Goal: Task Accomplishment & Management: Complete application form

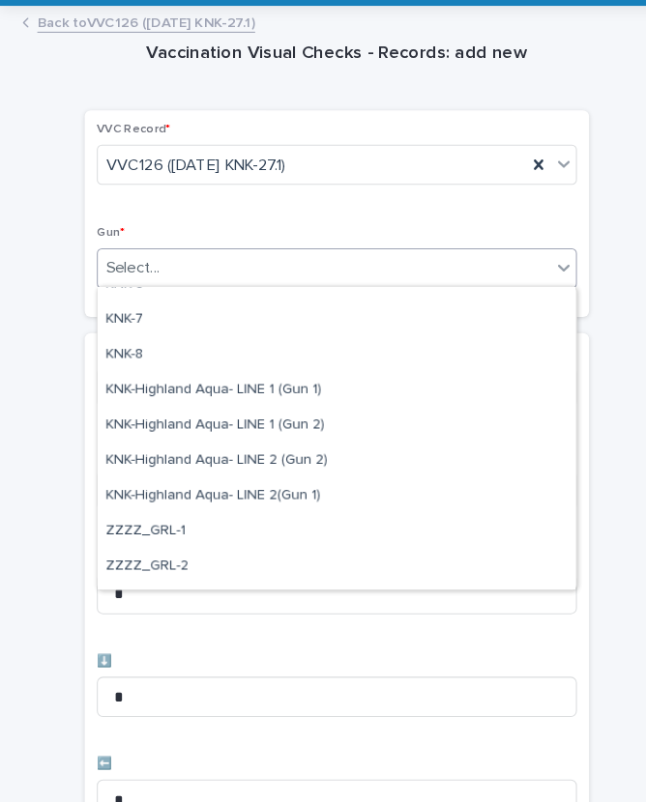
scroll to position [554, 0]
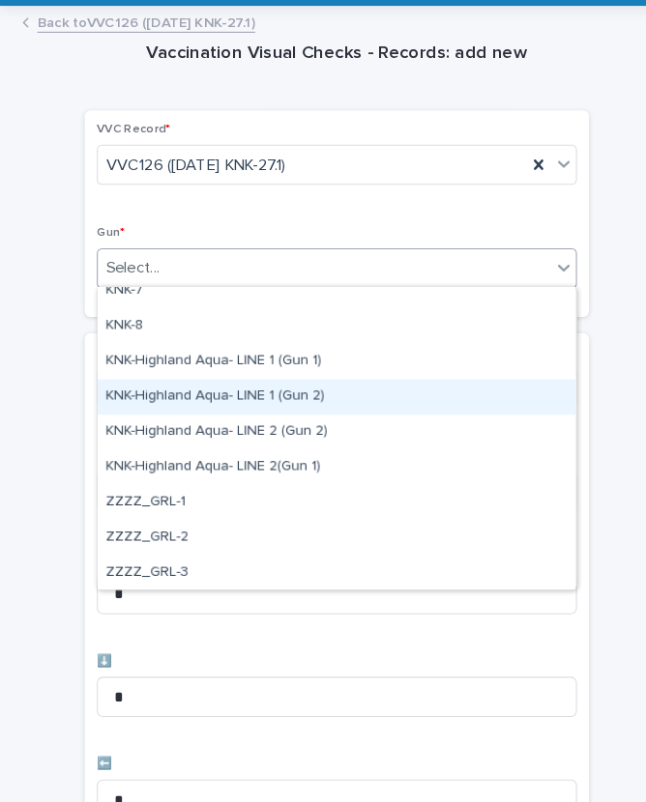
click at [252, 397] on div "KNK-Highland Aqua- LINE 1 (Gun 2)" at bounding box center [323, 414] width 458 height 34
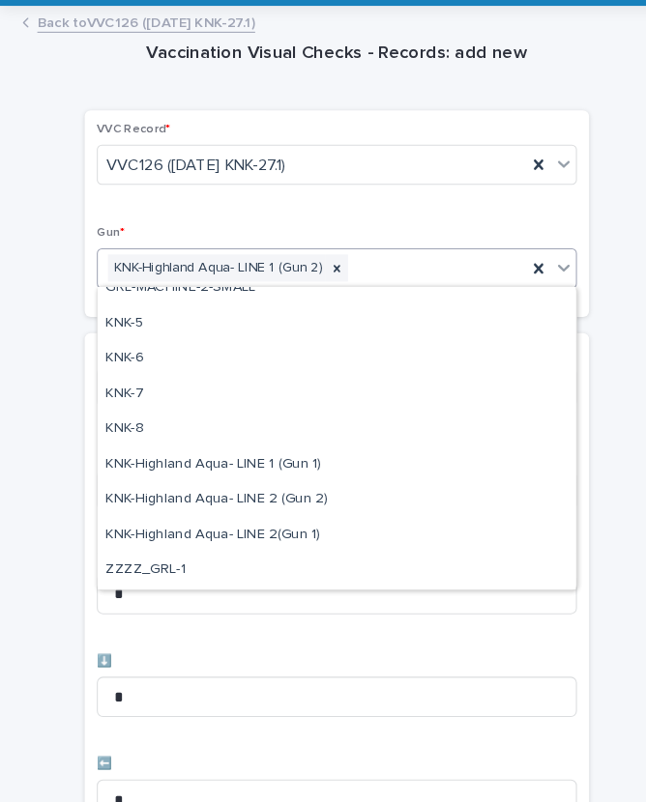
scroll to position [478, 0]
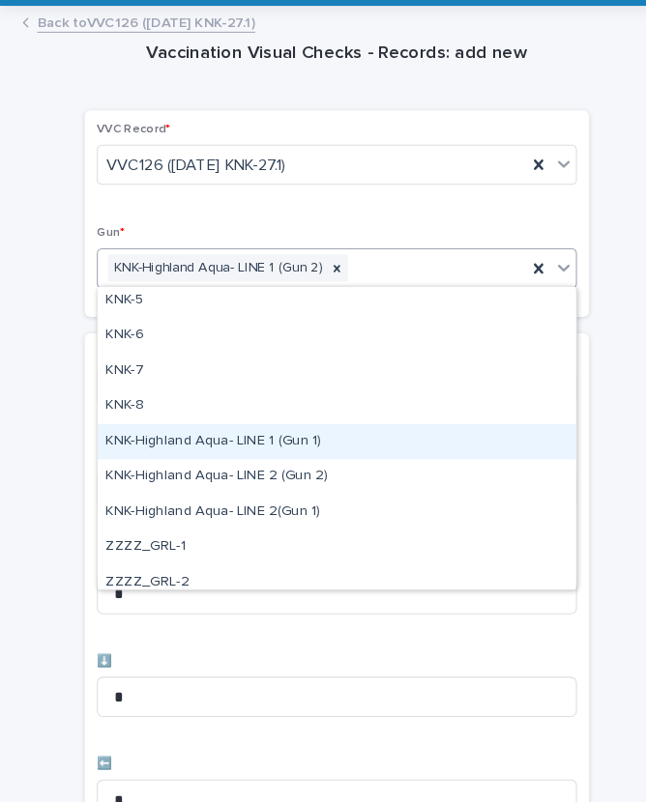
click at [252, 440] on div "KNK-Highland Aqua- LINE 1 (Gun 1)" at bounding box center [323, 457] width 458 height 34
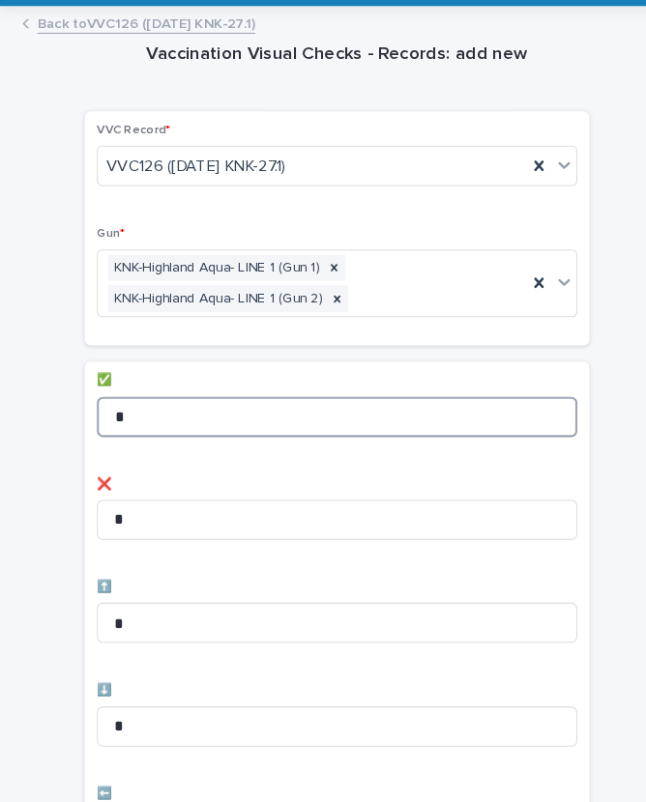
click at [215, 413] on input "*" at bounding box center [323, 432] width 460 height 39
click at [252, 413] on input "*" at bounding box center [323, 432] width 460 height 39
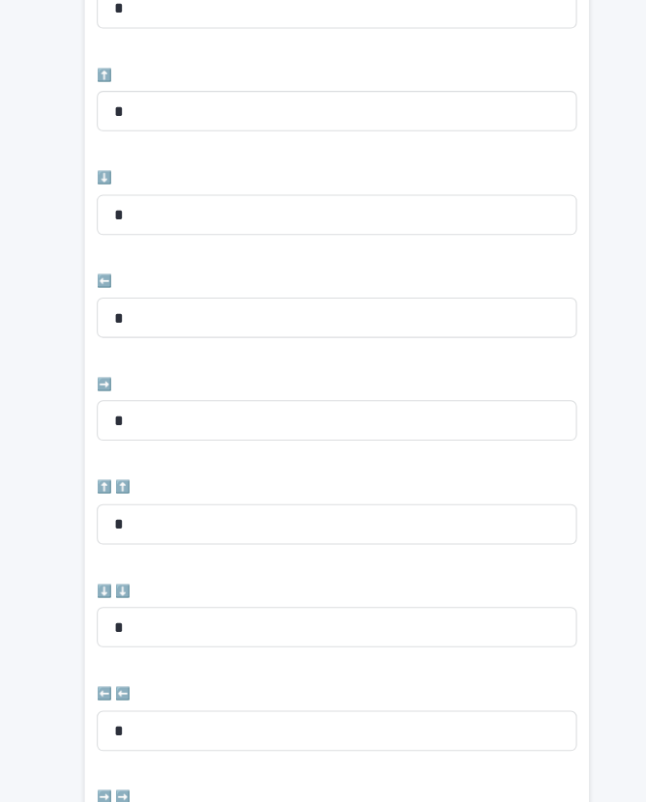
scroll to position [493, 0]
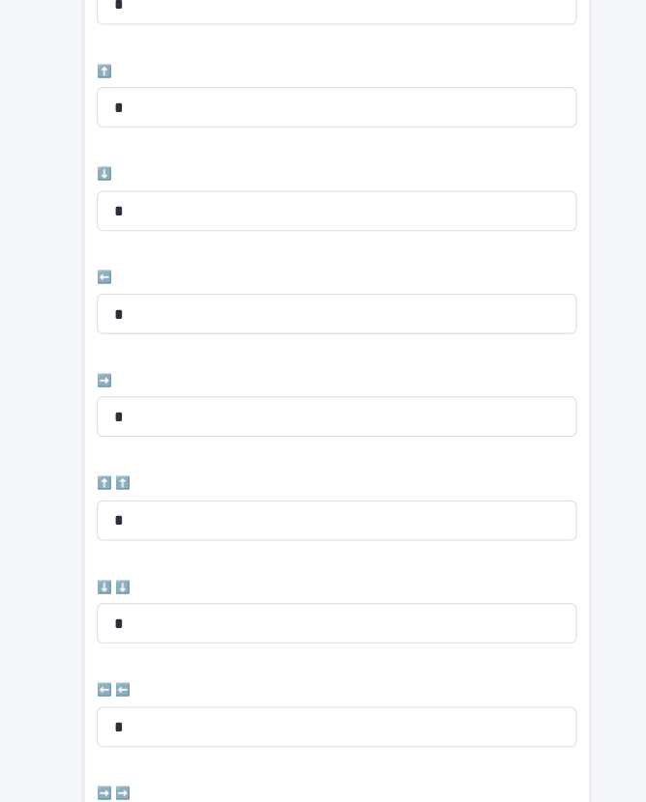
type input "**"
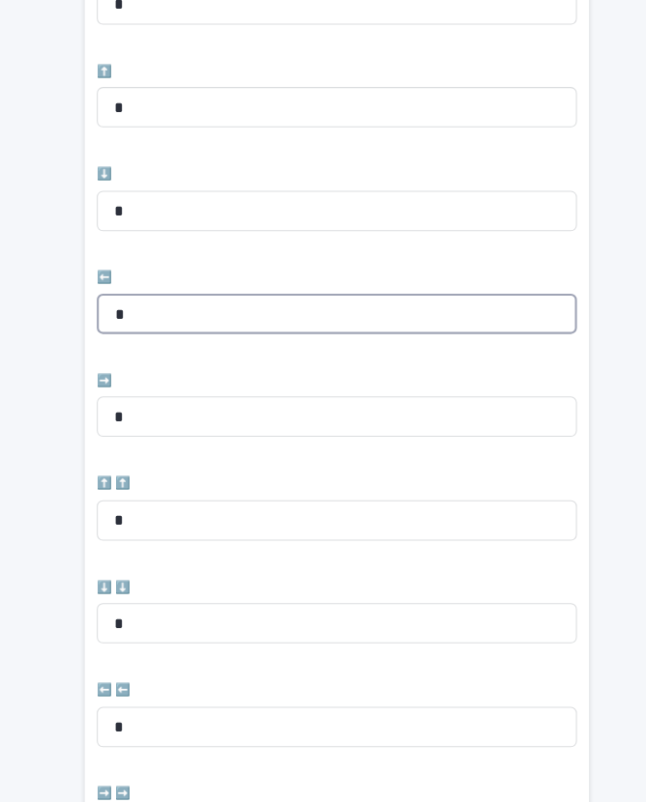
click at [202, 315] on input "*" at bounding box center [323, 334] width 460 height 39
type input "*"
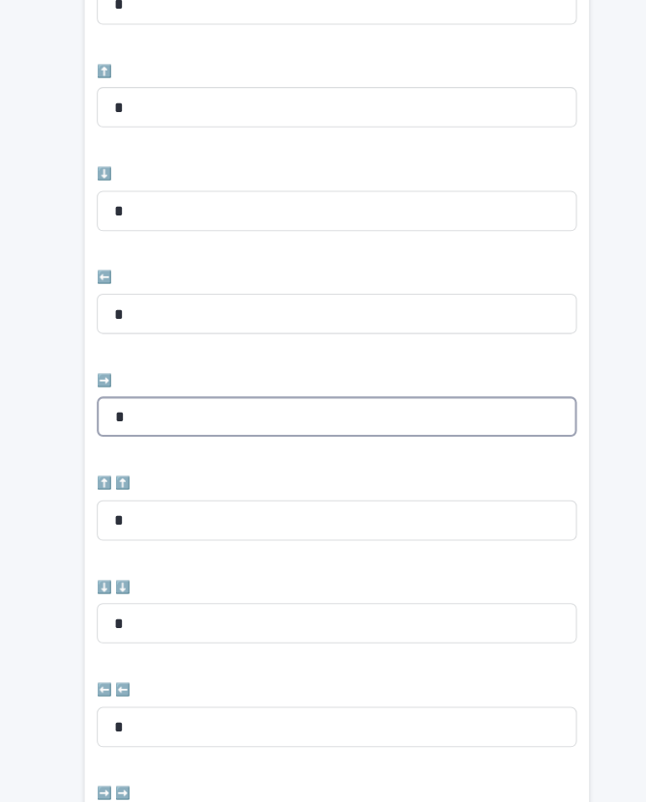
click at [193, 414] on input "*" at bounding box center [323, 433] width 460 height 39
click at [206, 414] on input "*" at bounding box center [323, 433] width 460 height 39
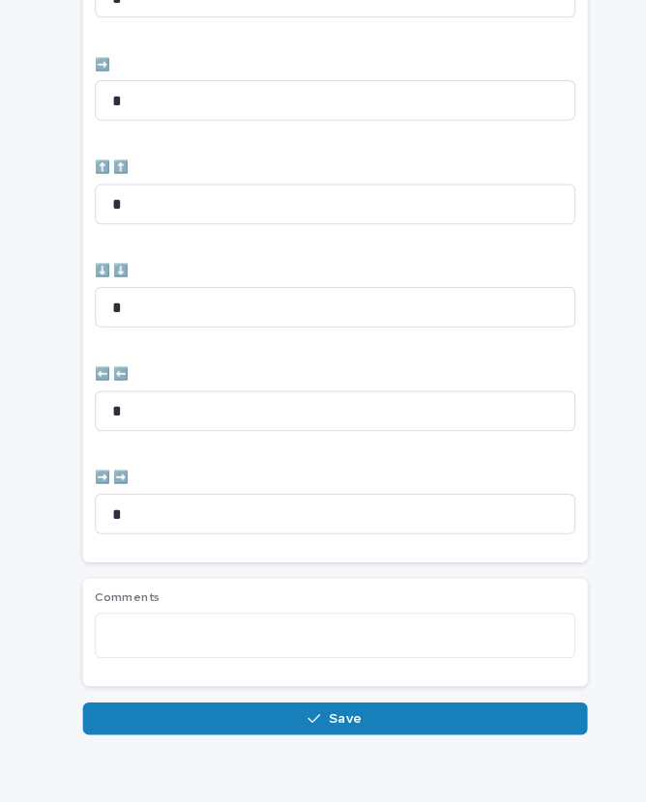
scroll to position [795, 0]
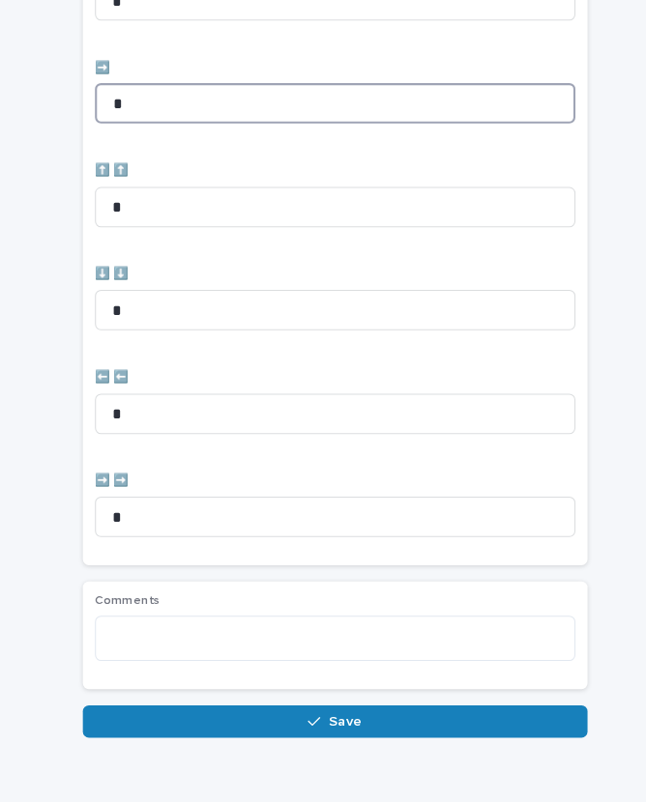
type input "*"
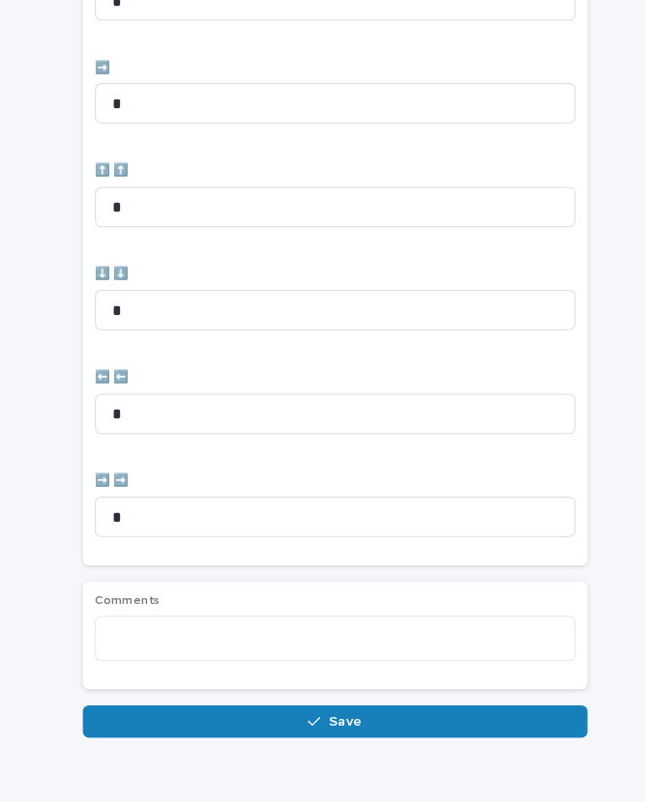
click at [356, 709] on button "Save" at bounding box center [320, 724] width 483 height 31
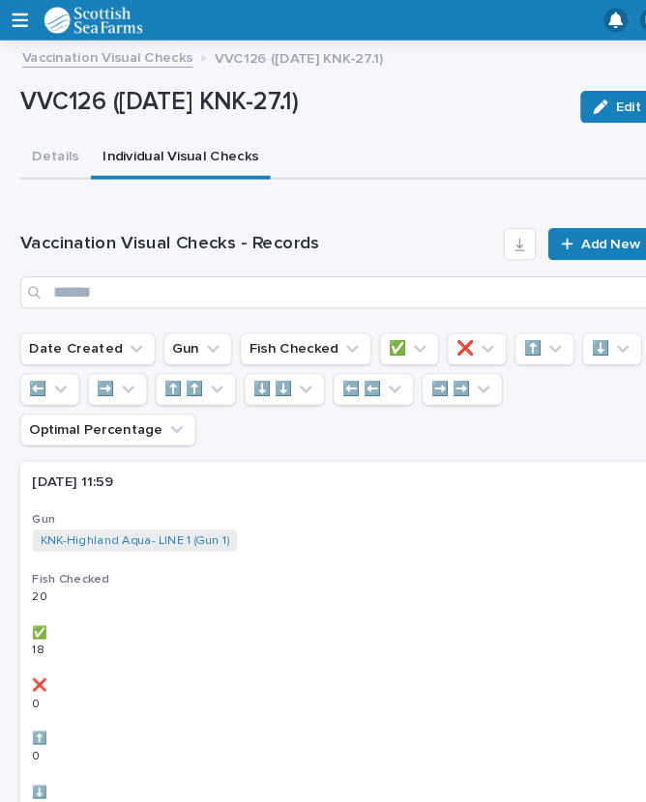
click at [571, 229] on span "Add New" at bounding box center [585, 234] width 57 height 14
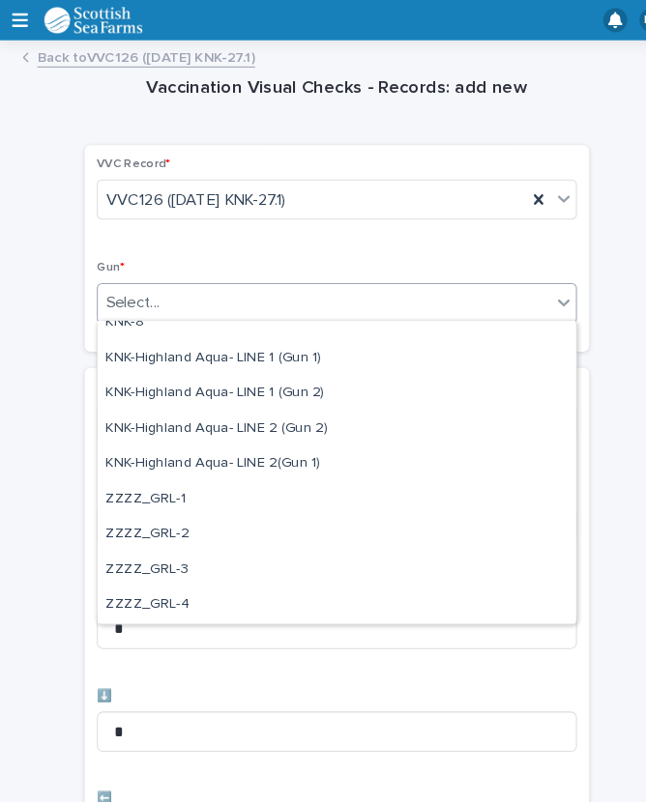
scroll to position [590, 0]
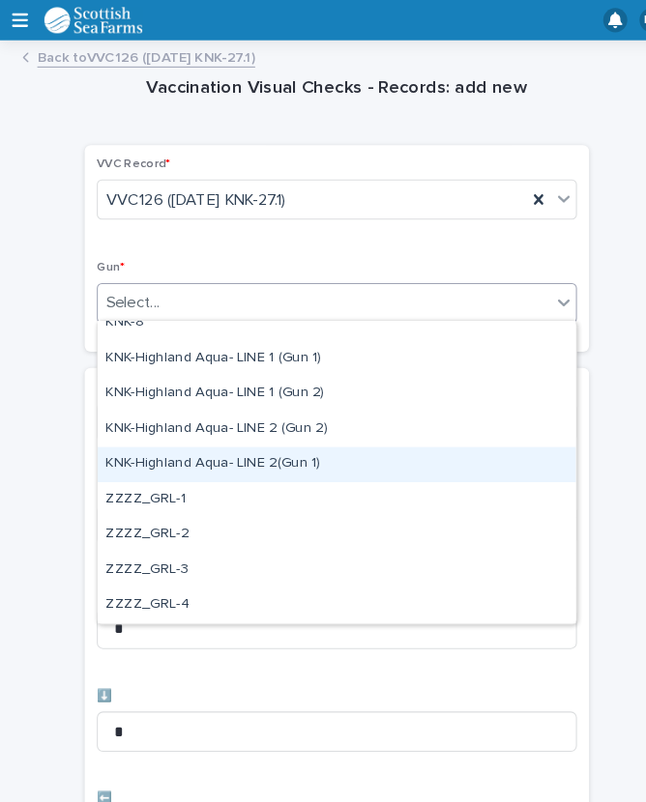
click at [158, 446] on div "KNK-Highland Aqua- LINE 2(Gun 1)" at bounding box center [323, 446] width 458 height 34
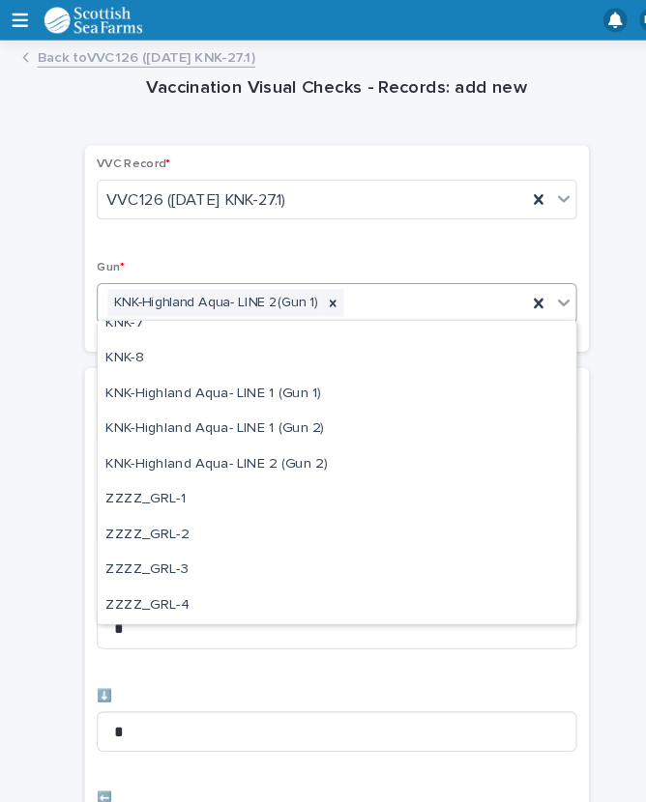
scroll to position [556, 0]
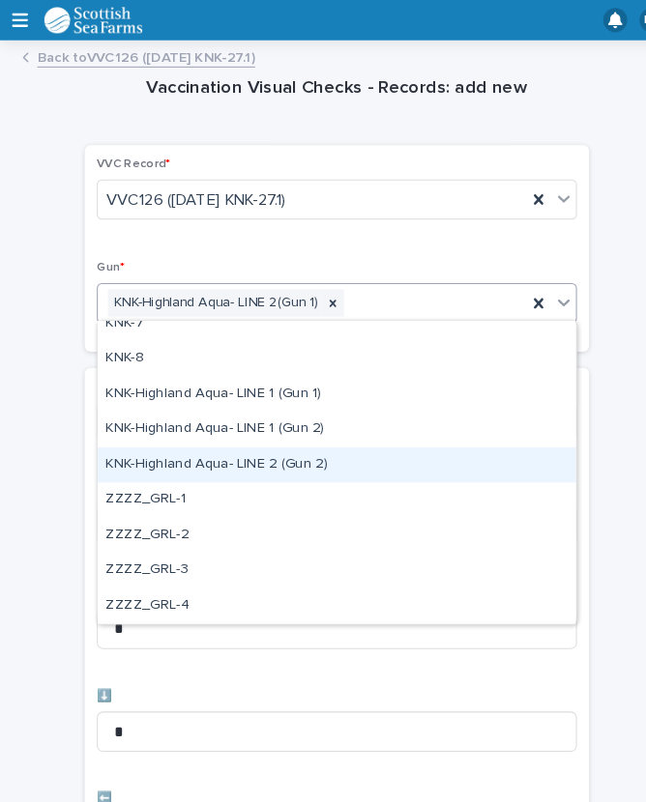
click at [187, 438] on div "KNK-Highland Aqua- LINE 2 (Gun 2)" at bounding box center [323, 446] width 458 height 34
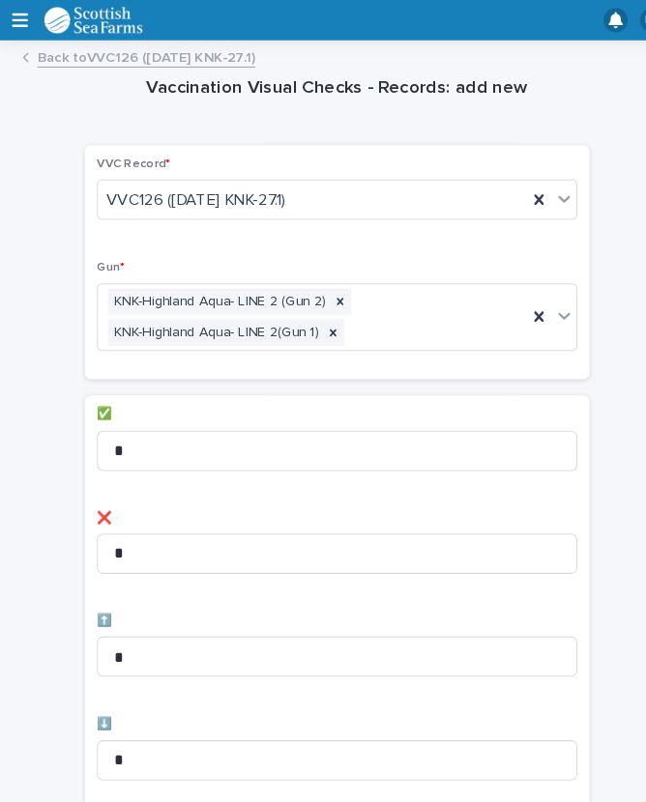
click at [207, 404] on div "✅ *" at bounding box center [323, 428] width 460 height 75
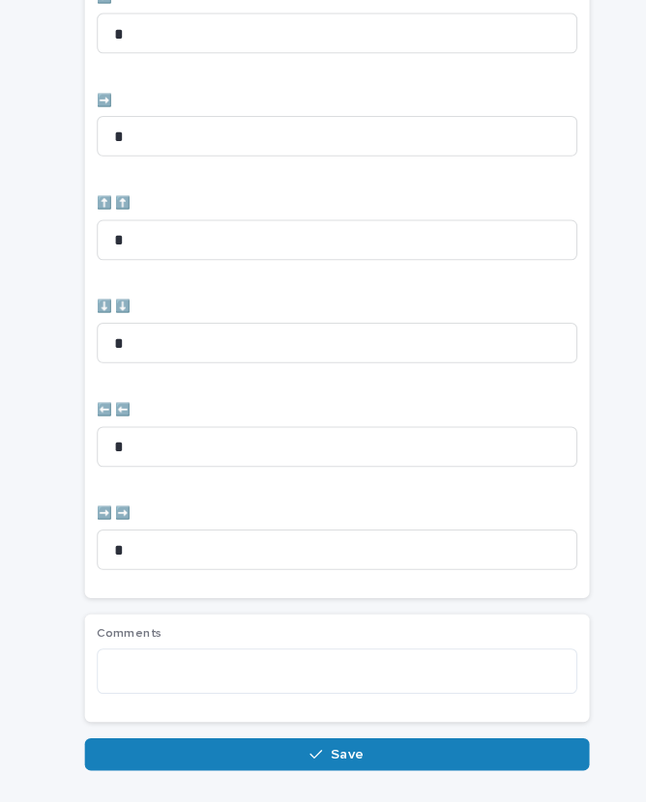
scroll to position [795, 0]
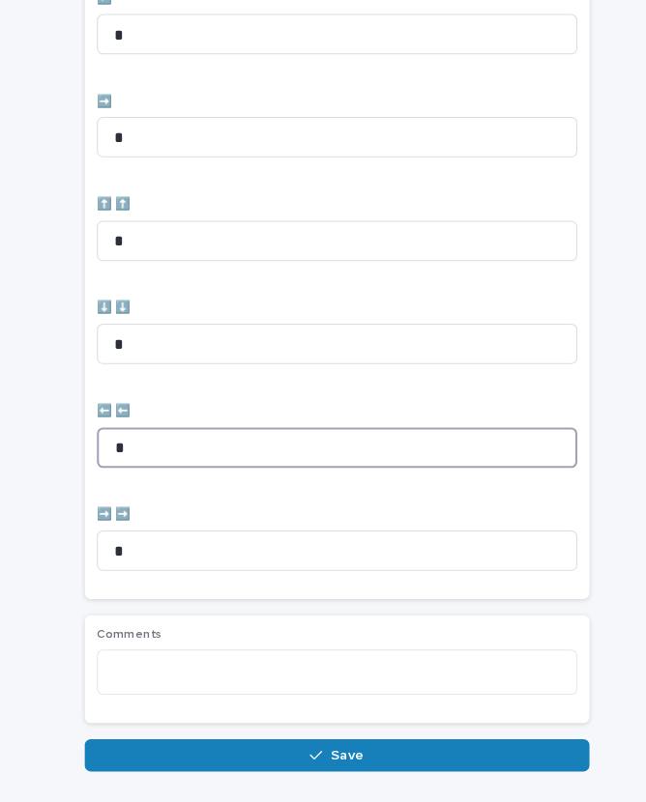
click at [166, 415] on input "*" at bounding box center [323, 429] width 460 height 39
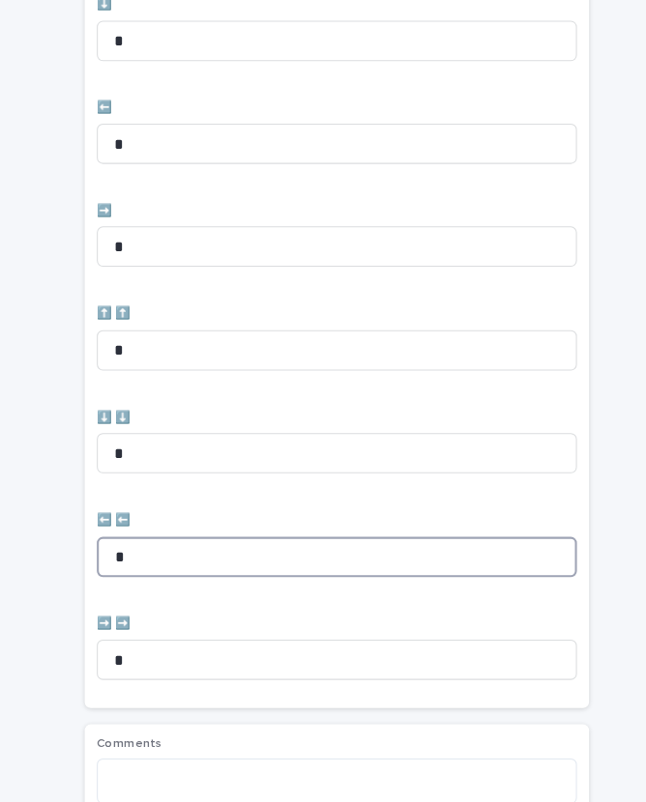
scroll to position [607, 0]
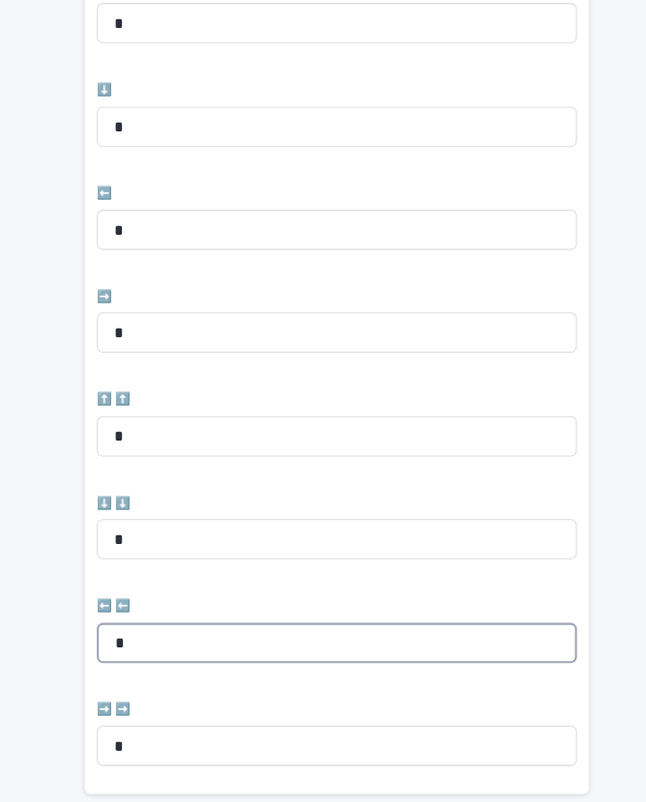
type input "*"
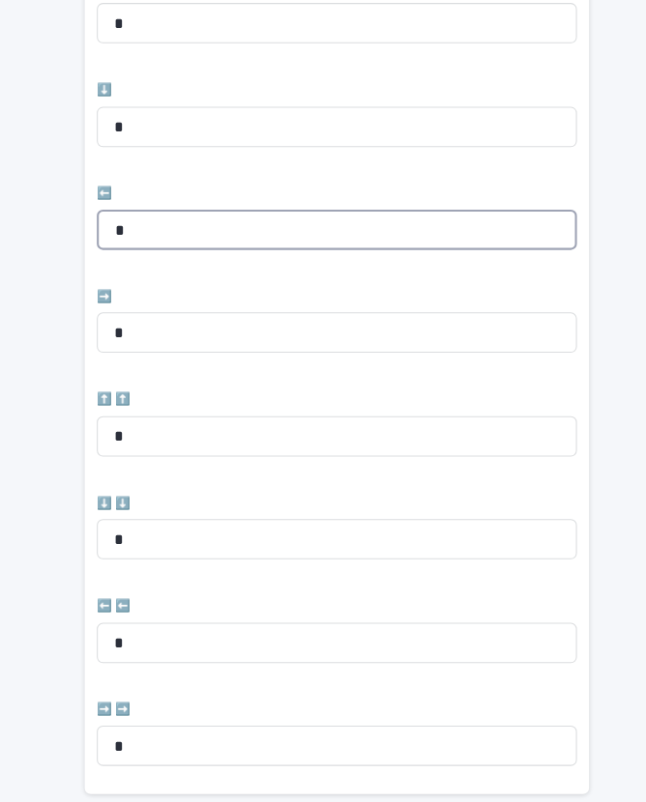
click at [170, 205] on input "*" at bounding box center [323, 220] width 460 height 39
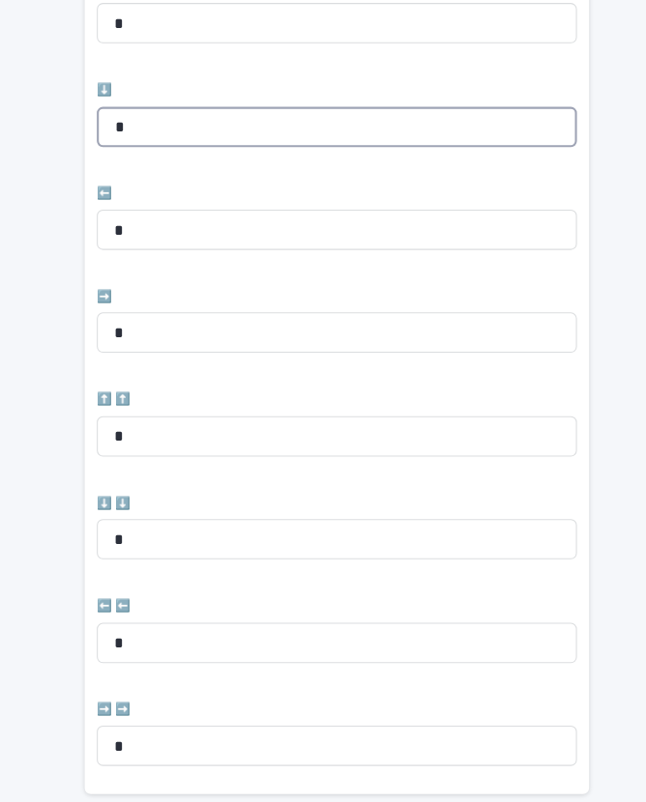
click at [172, 109] on input "*" at bounding box center [323, 121] width 460 height 39
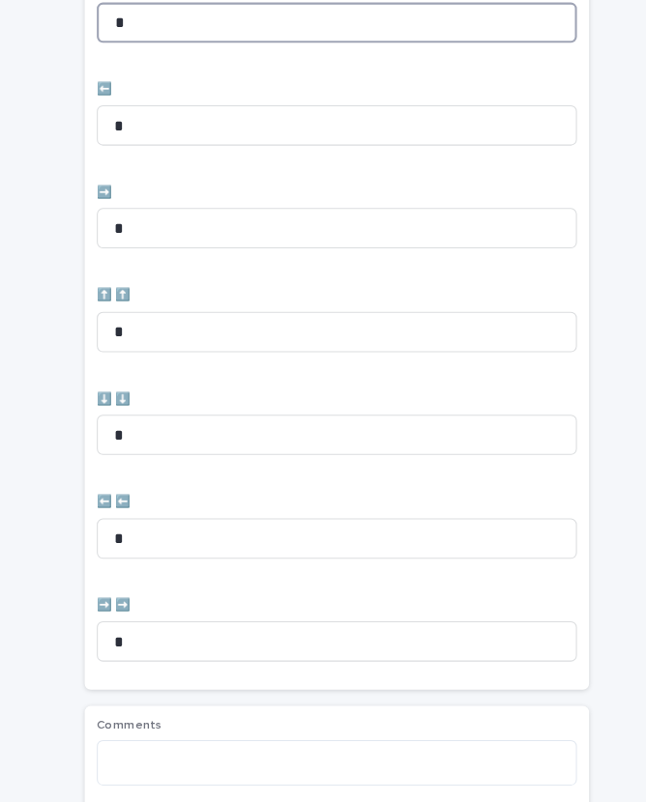
scroll to position [710, 0]
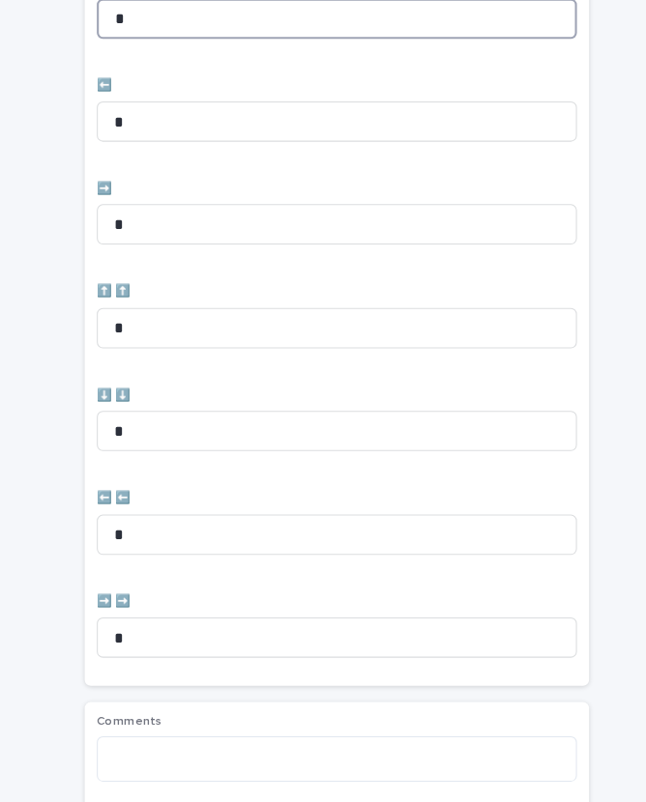
type input "*"
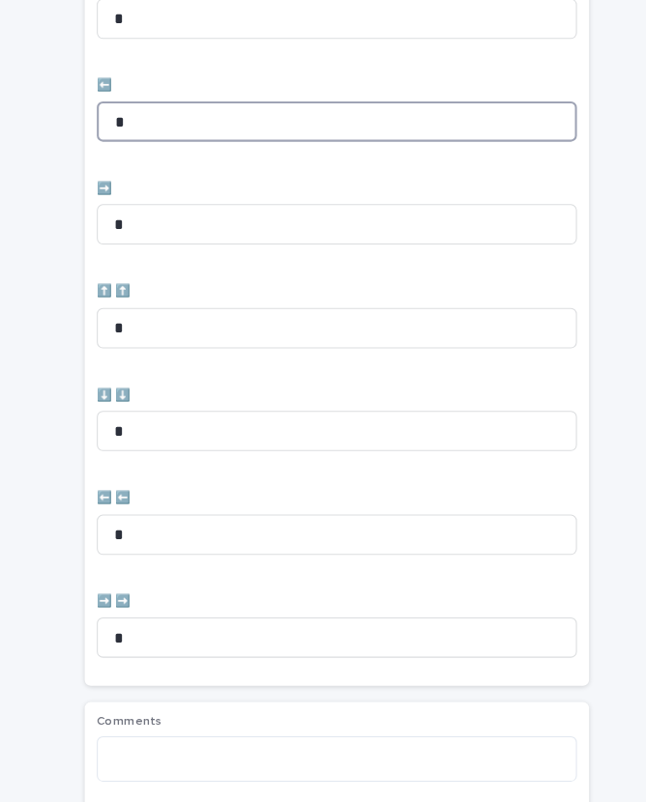
click at [162, 101] on input "*" at bounding box center [323, 117] width 460 height 39
click at [157, 107] on input "*" at bounding box center [323, 117] width 460 height 39
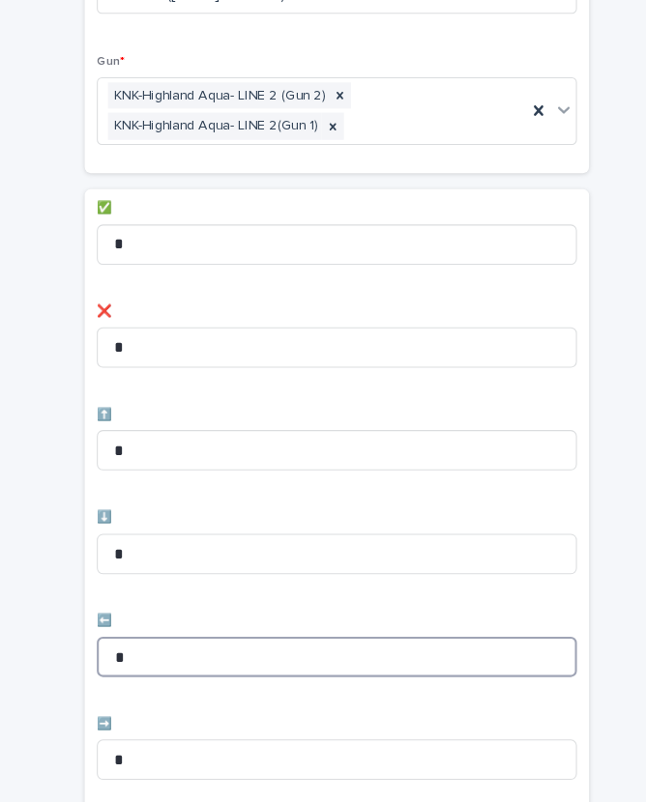
scroll to position [185, 0]
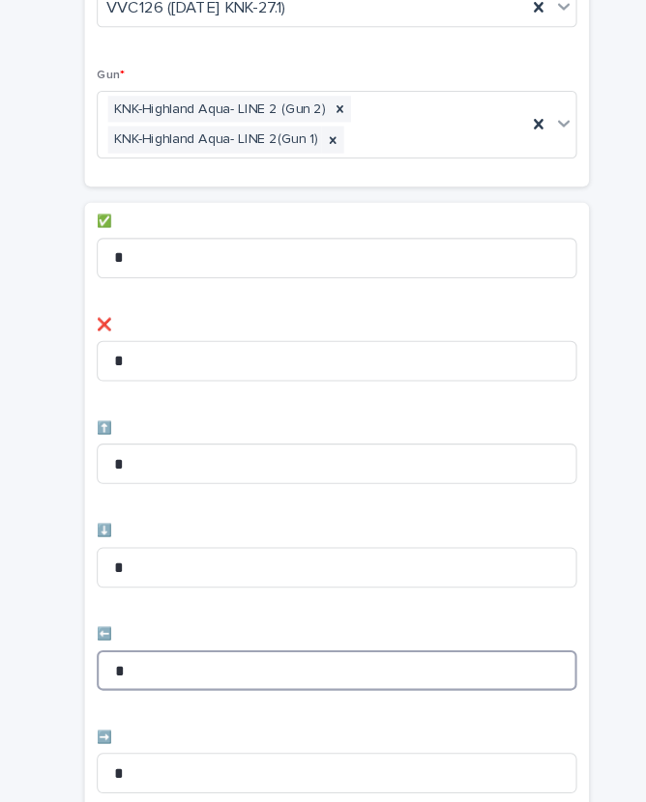
type input "*"
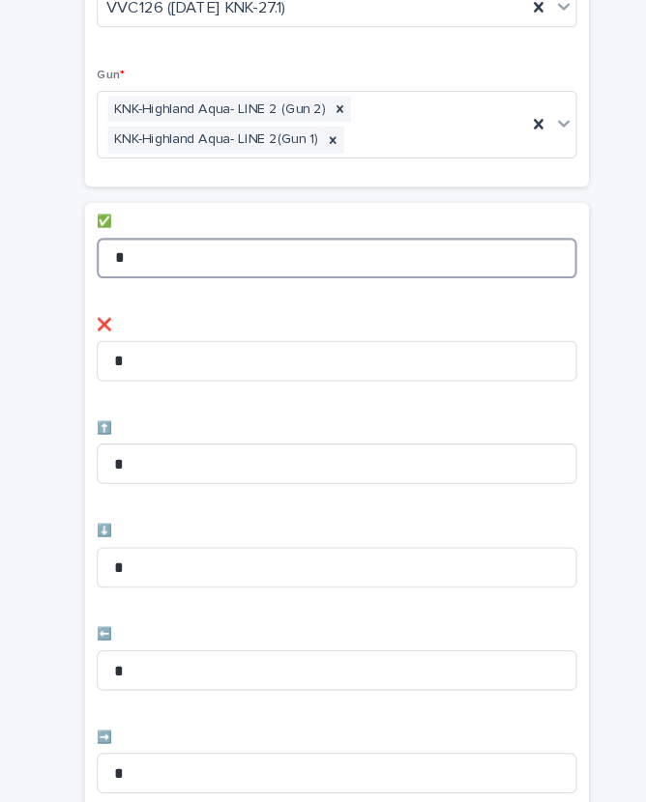
click at [181, 240] on input "*" at bounding box center [323, 247] width 460 height 39
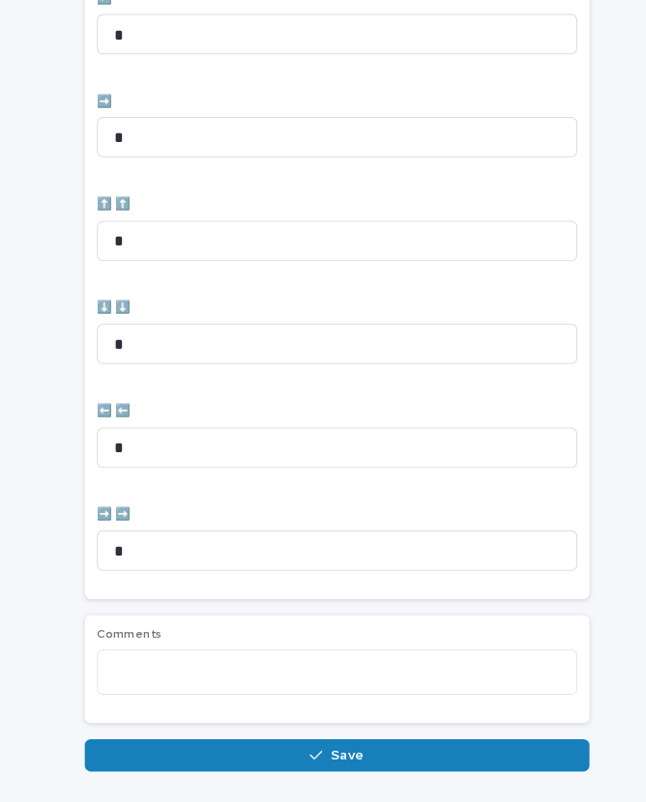
scroll to position [795, 0]
type input "**"
click at [351, 710] on button "Save" at bounding box center [322, 724] width 483 height 31
